Goal: Transaction & Acquisition: Purchase product/service

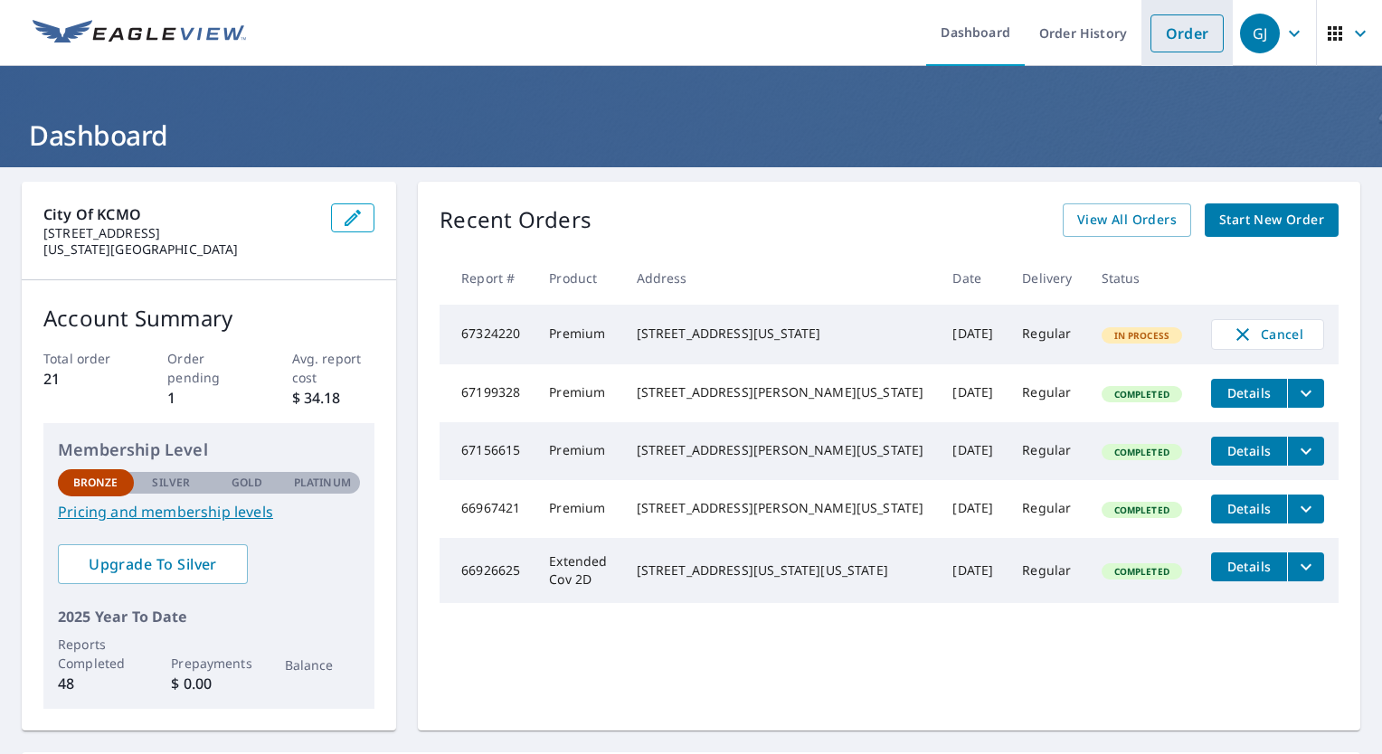
click at [1194, 33] on link "Order" at bounding box center [1186, 33] width 73 height 38
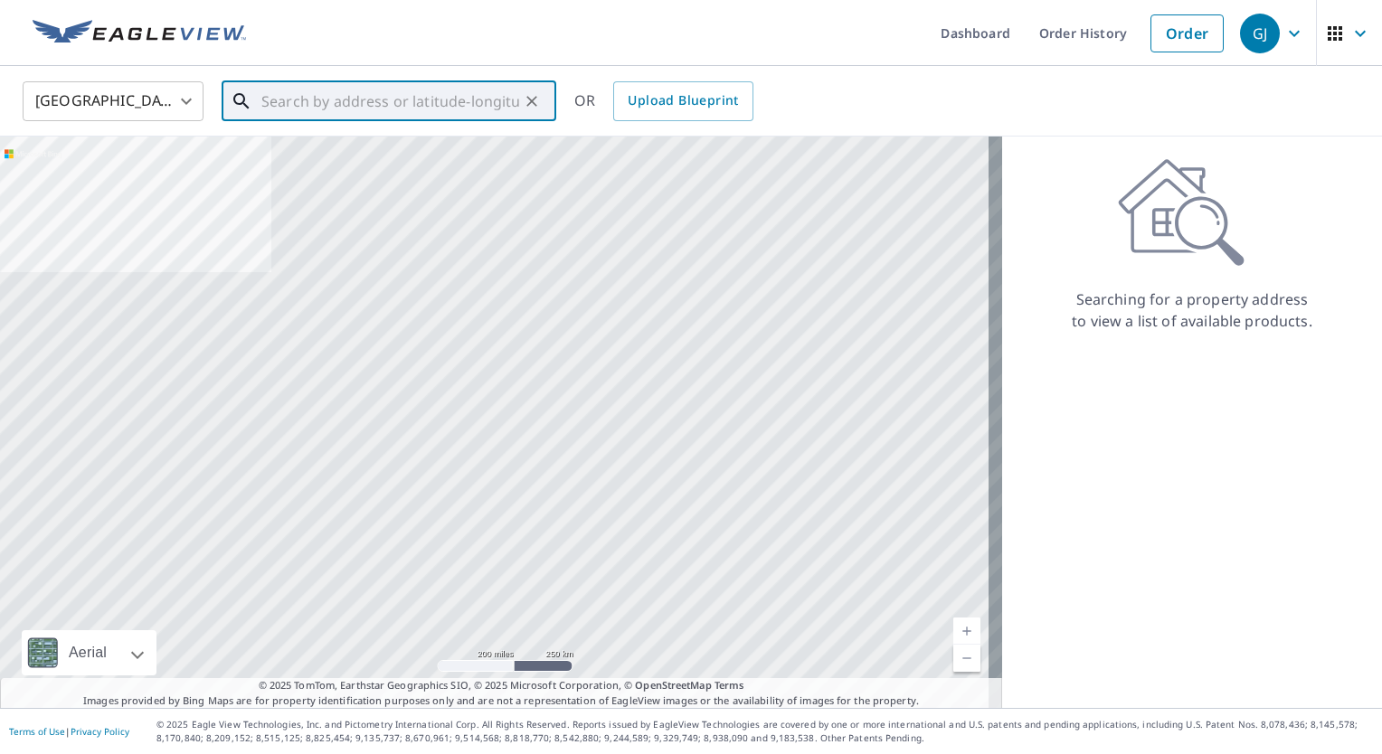
click at [458, 103] on input "text" at bounding box center [390, 101] width 258 height 51
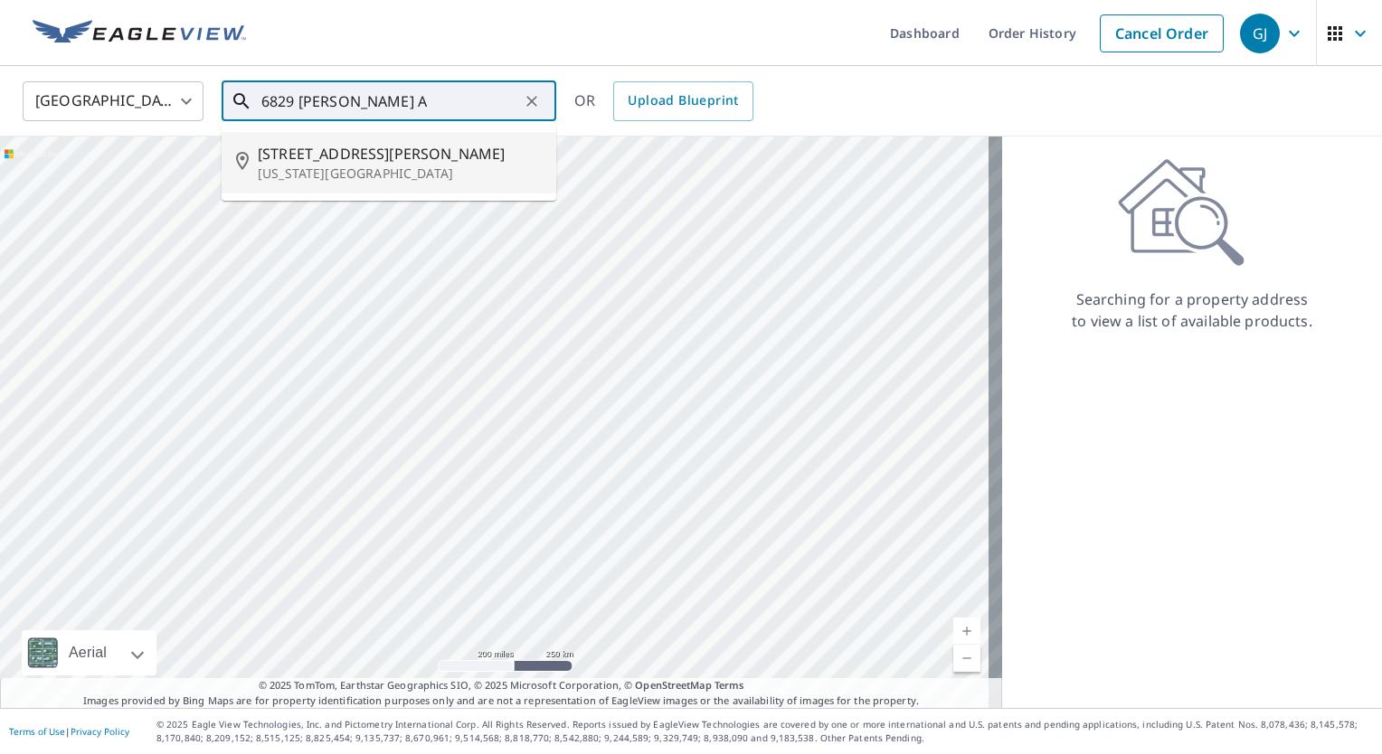
click at [407, 165] on p "[US_STATE][GEOGRAPHIC_DATA]" at bounding box center [400, 174] width 284 height 18
type input "[STREET_ADDRESS][PERSON_NAME][US_STATE]"
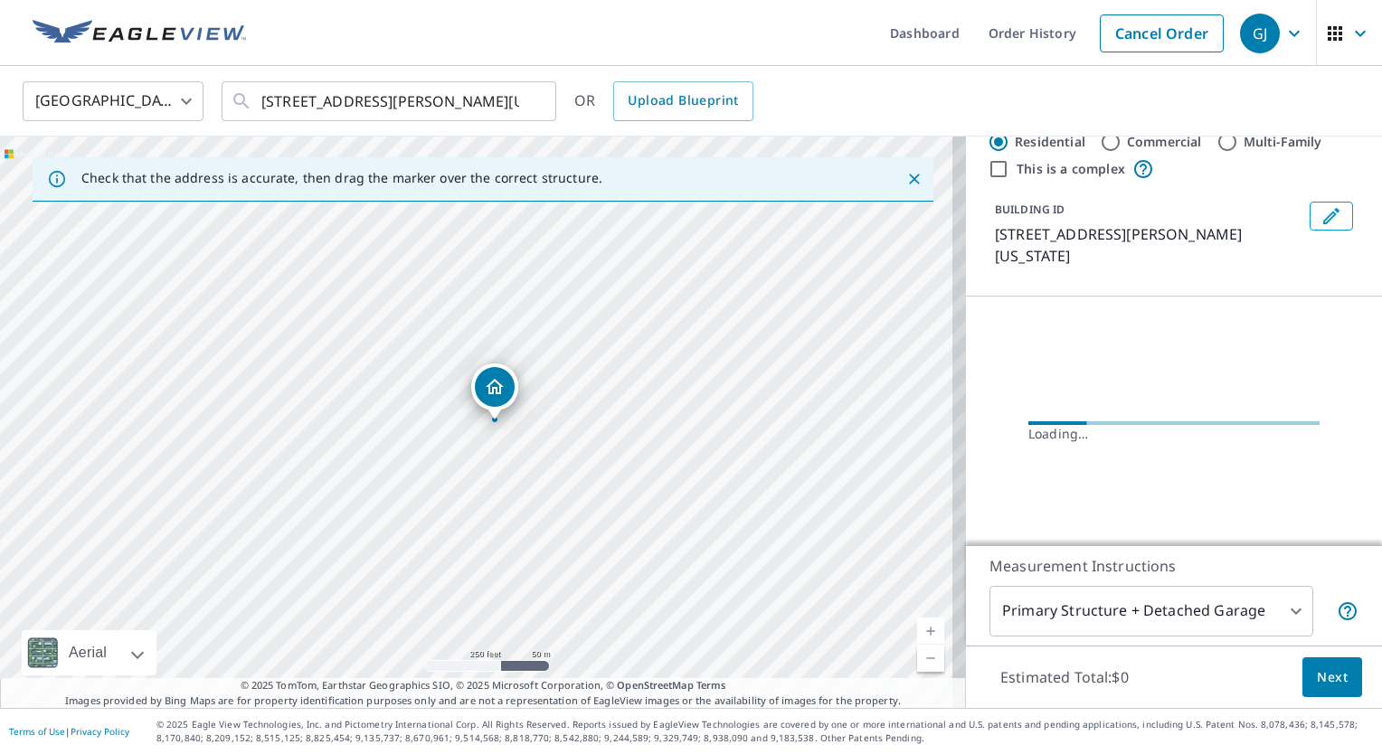
scroll to position [44, 0]
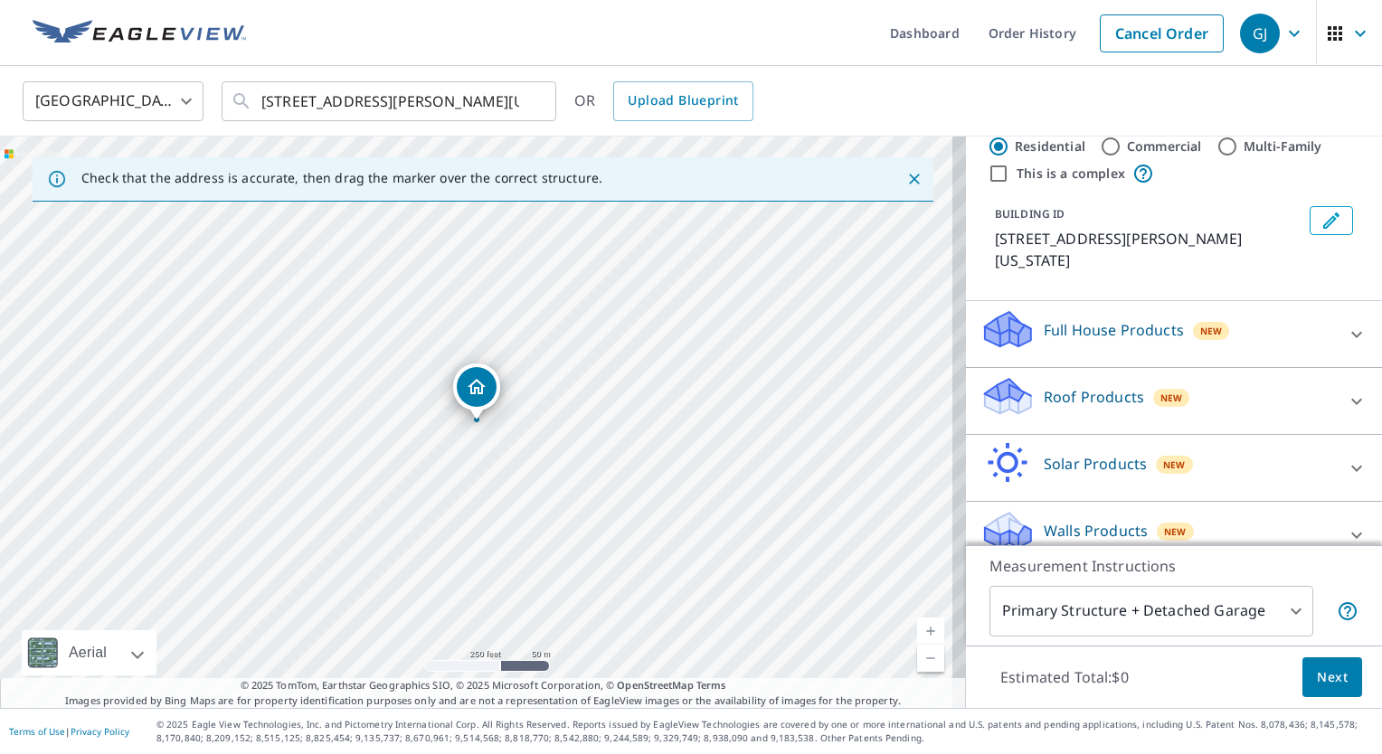
click at [1205, 375] on div "Roof Products New" at bounding box center [1157, 401] width 355 height 52
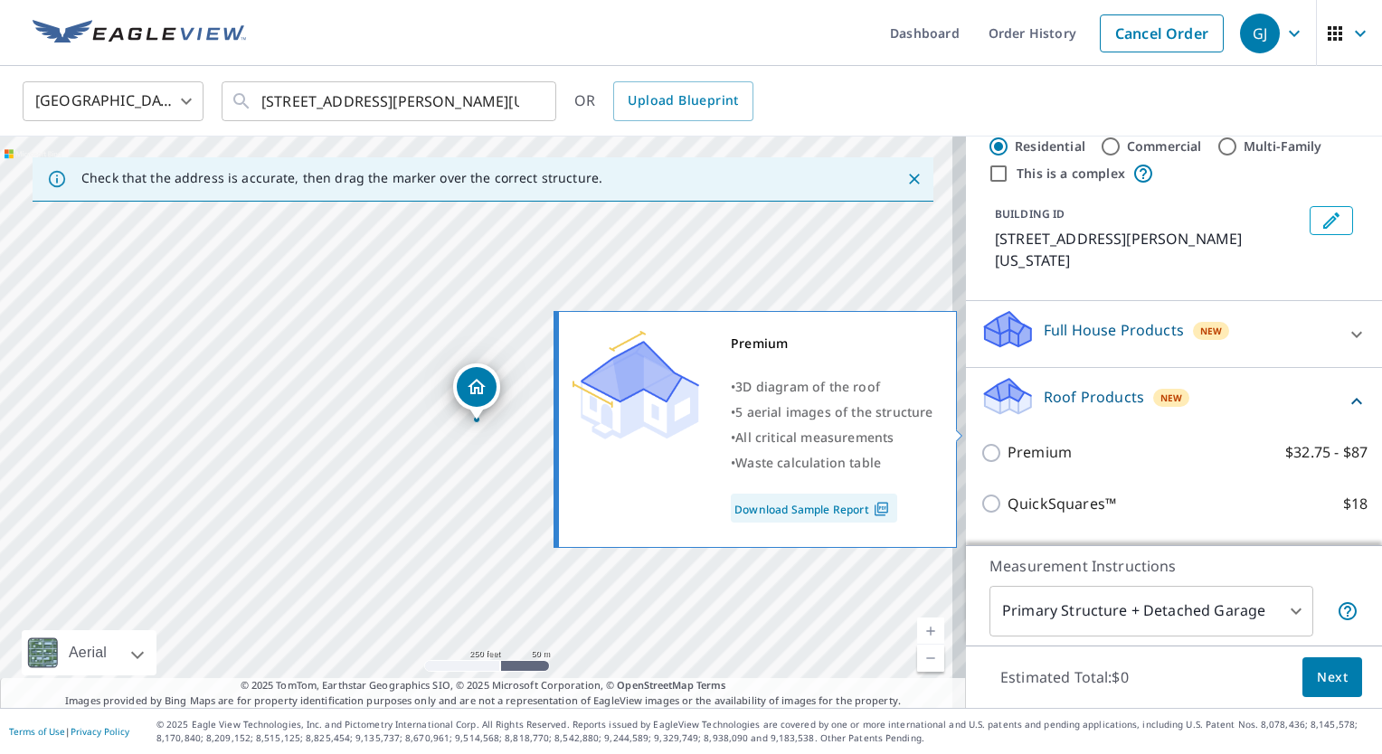
click at [1066, 441] on label "Premium $32.75 - $87" at bounding box center [1188, 452] width 360 height 23
click at [1008, 442] on input "Premium $32.75 - $87" at bounding box center [993, 453] width 27 height 22
checkbox input "true"
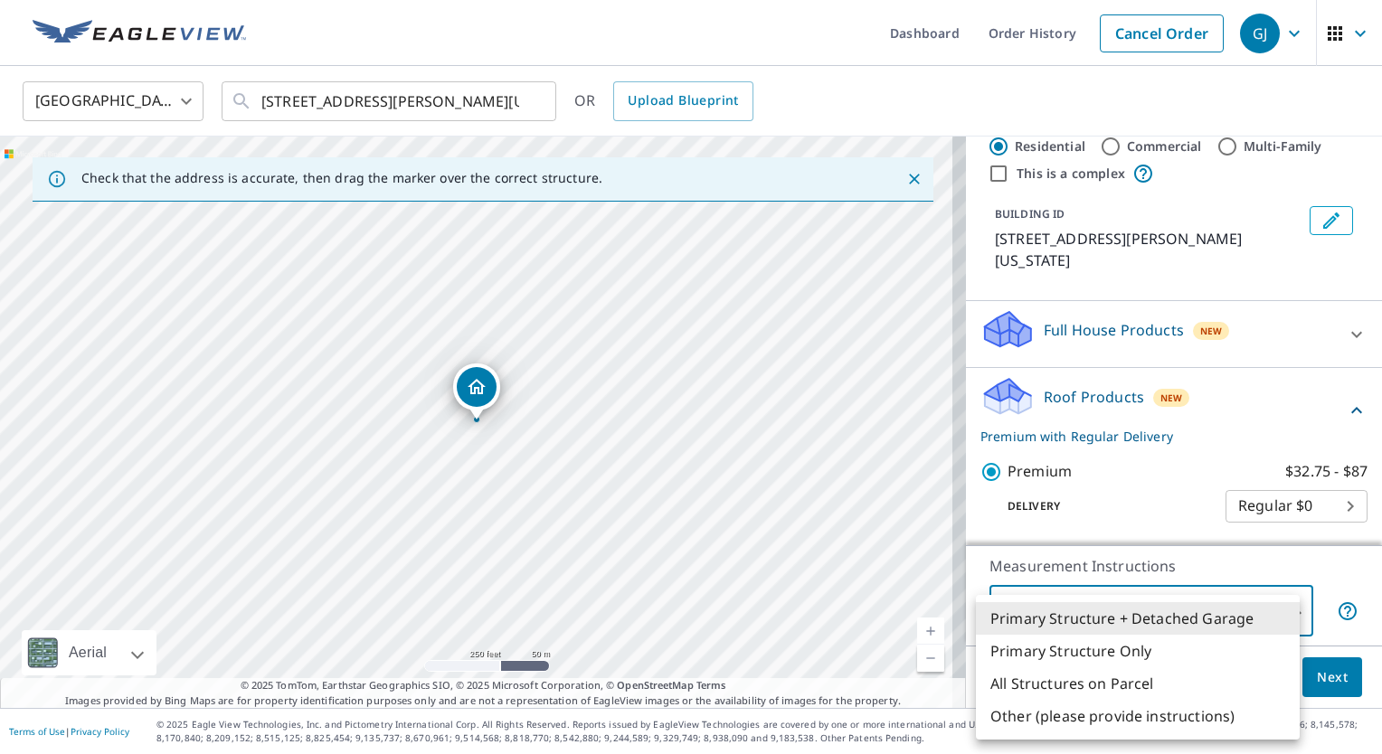
click at [1181, 602] on body "GJ GJ Dashboard Order History Cancel Order GJ [GEOGRAPHIC_DATA] [GEOGRAPHIC_DAT…" at bounding box center [691, 377] width 1382 height 754
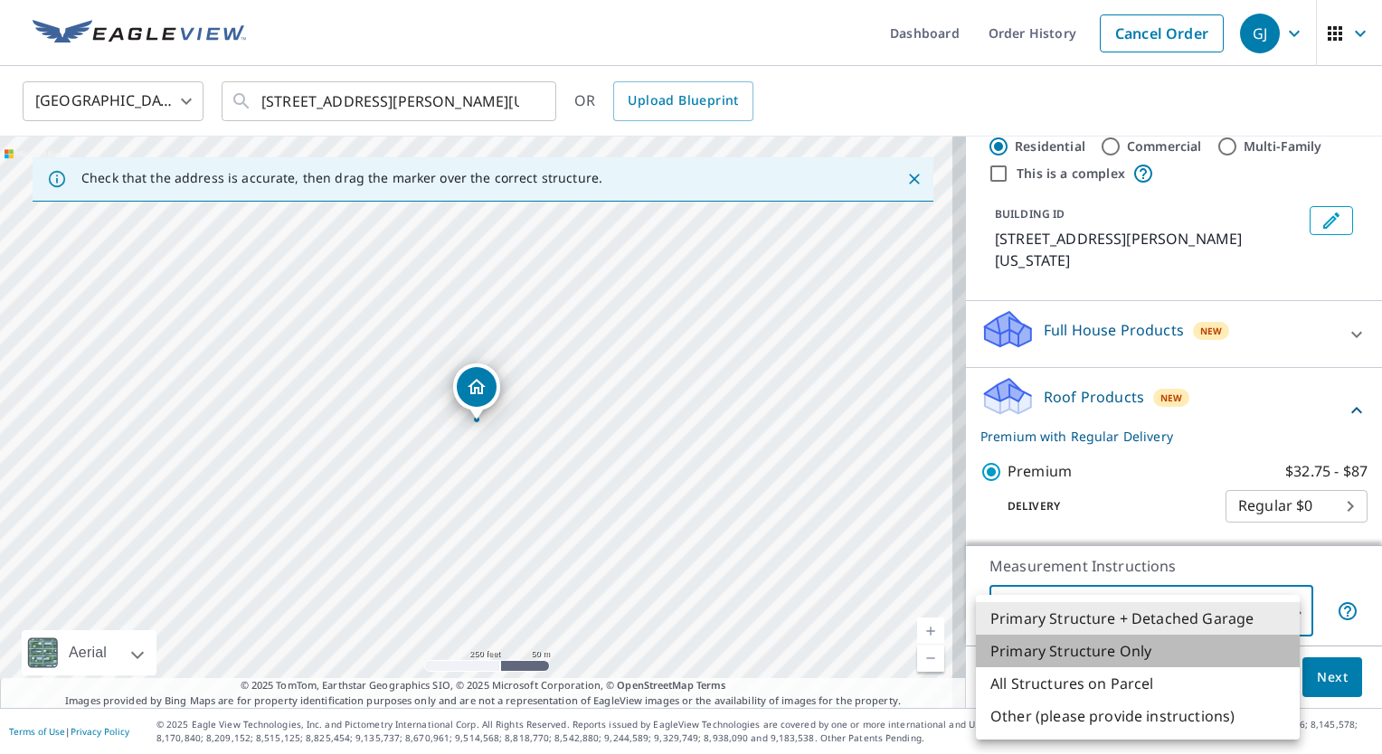
click at [1111, 653] on li "Primary Structure Only" at bounding box center [1138, 651] width 324 height 33
type input "2"
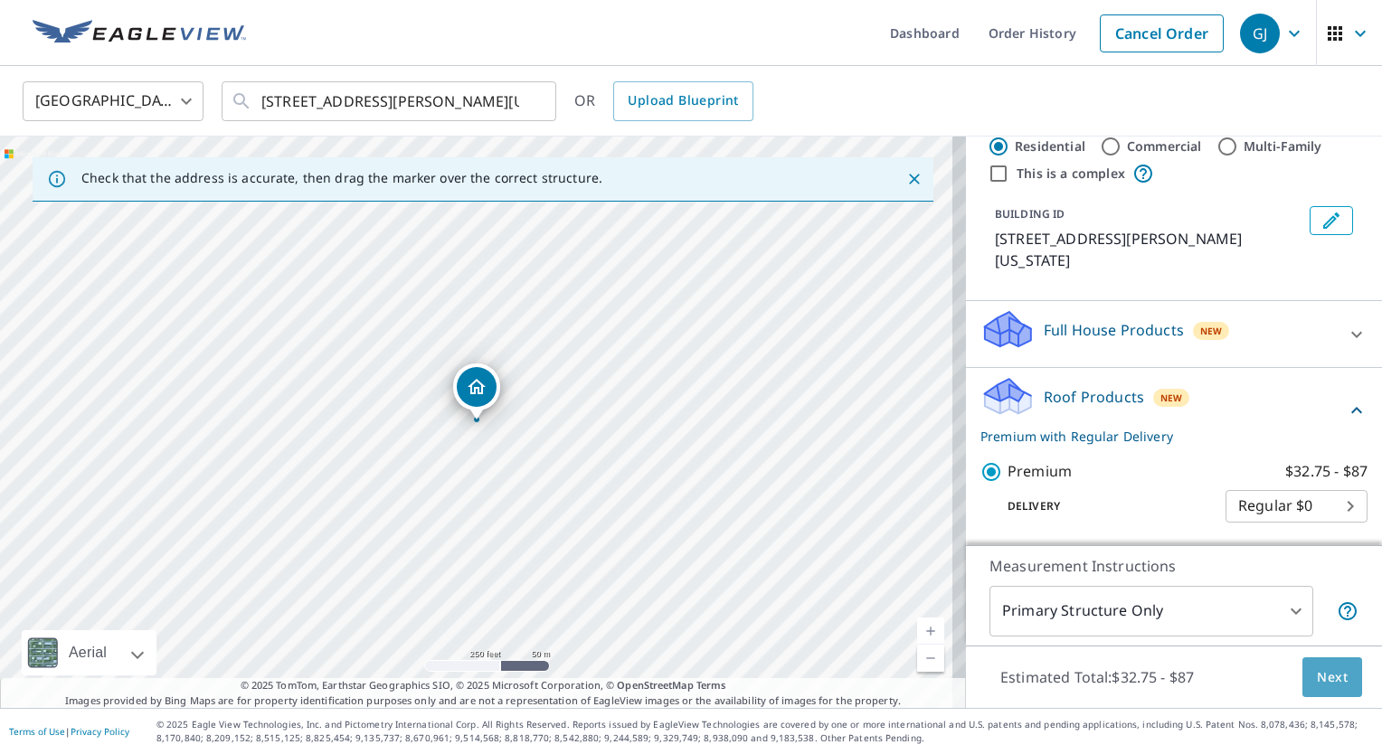
click at [1317, 682] on span "Next" at bounding box center [1332, 678] width 31 height 23
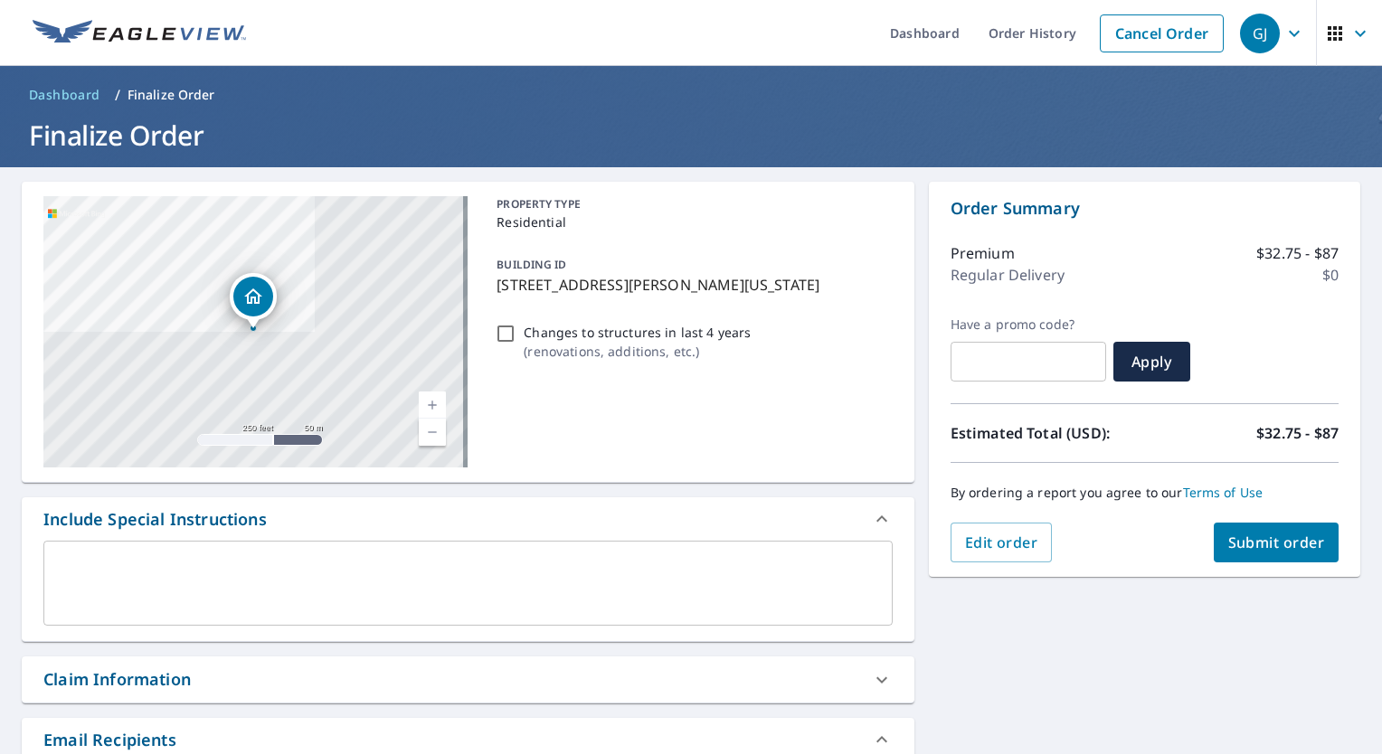
click at [1246, 538] on span "Submit order" at bounding box center [1276, 543] width 97 height 20
checkbox input "true"
